Goal: Entertainment & Leisure: Consume media (video, audio)

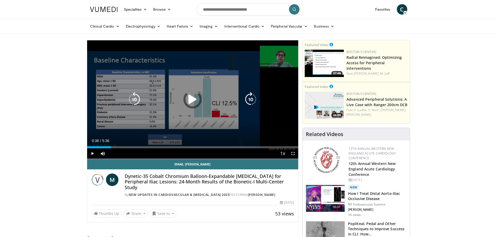
drag, startPoint x: 107, startPoint y: 148, endPoint x: 164, endPoint y: 152, distance: 56.9
click at [163, 152] on div "Current Time 0:38 / Duration 5:36 Play Skip Backward Skip Forward Mute Loaded :…" at bounding box center [192, 154] width 211 height 10
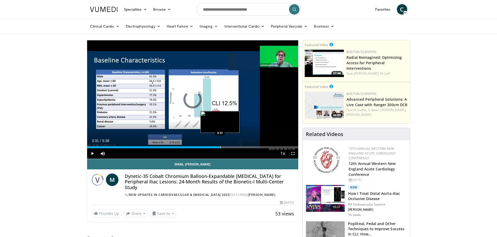
click at [220, 147] on div "Progress Bar" at bounding box center [220, 148] width 1 height 2
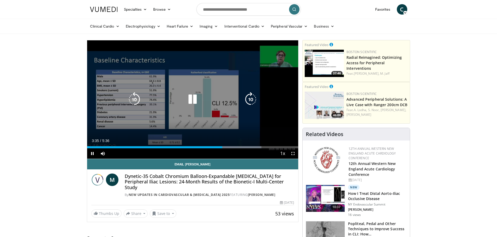
click at [218, 120] on div "10 seconds Tap to unmute" at bounding box center [192, 99] width 211 height 119
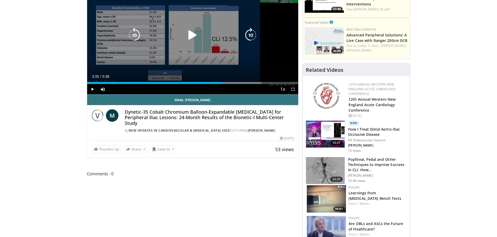
scroll to position [52, 0]
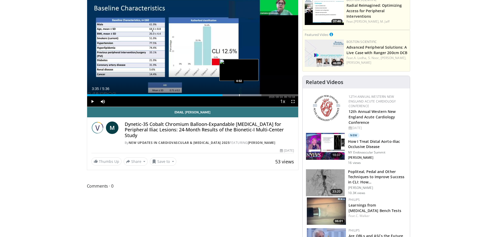
click at [238, 95] on div "Loaded : 82.58% 3:35 4:02" at bounding box center [192, 95] width 211 height 2
click at [258, 95] on div "Progress Bar" at bounding box center [243, 95] width 47 height 2
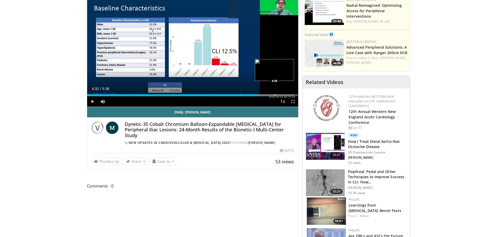
click at [277, 92] on div "Loaded : 98.14% 4:32 4:58" at bounding box center [192, 93] width 211 height 5
